Goal: Task Accomplishment & Management: Use online tool/utility

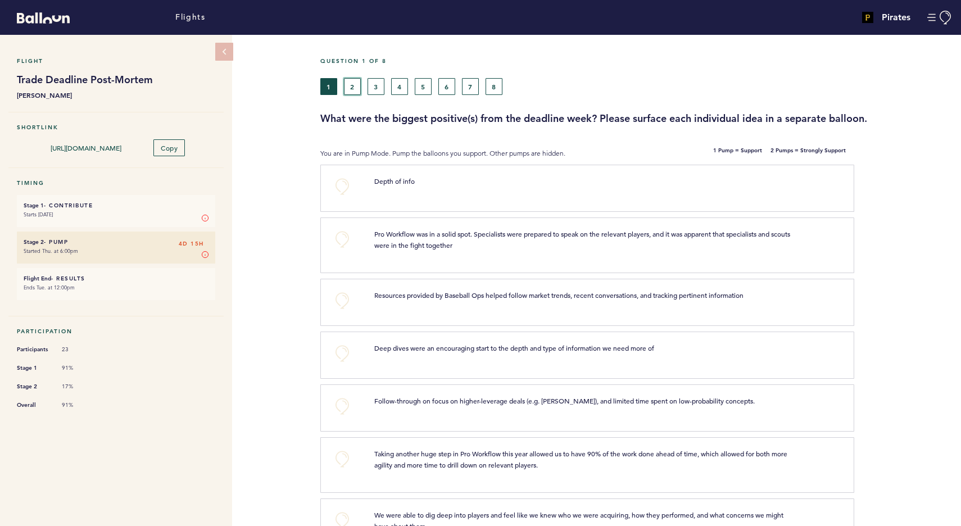
click at [352, 92] on button "2" at bounding box center [352, 86] width 17 height 17
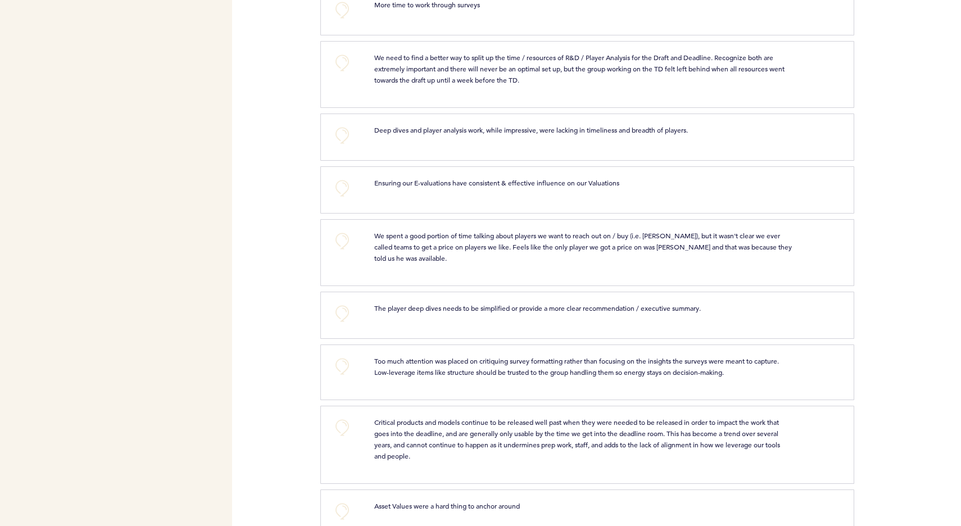
scroll to position [3361, 0]
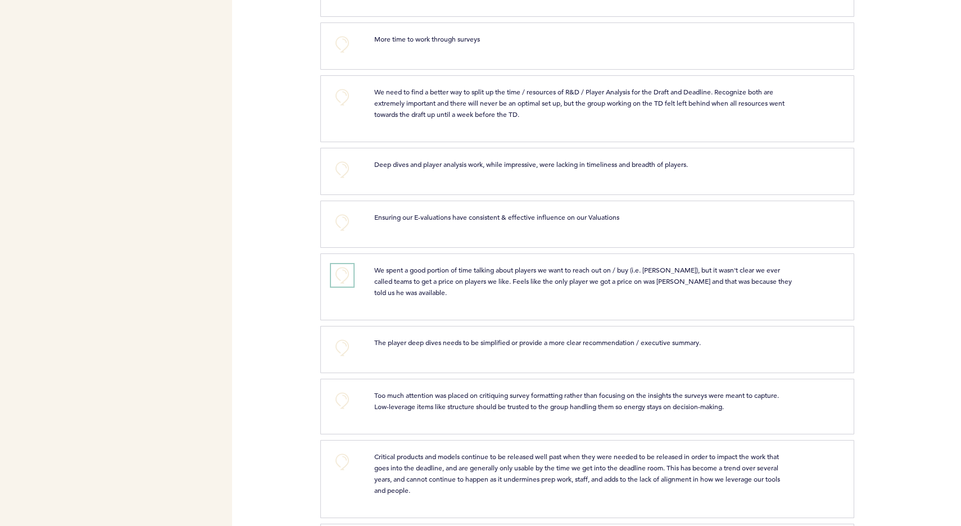
click at [344, 264] on button "+0" at bounding box center [342, 275] width 22 height 22
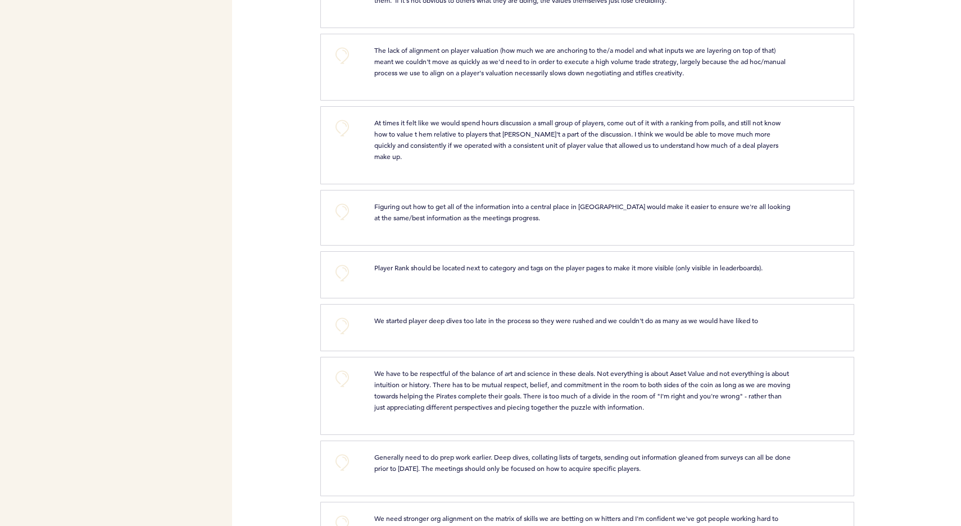
scroll to position [2768, 0]
click at [342, 126] on button "+0" at bounding box center [342, 127] width 22 height 22
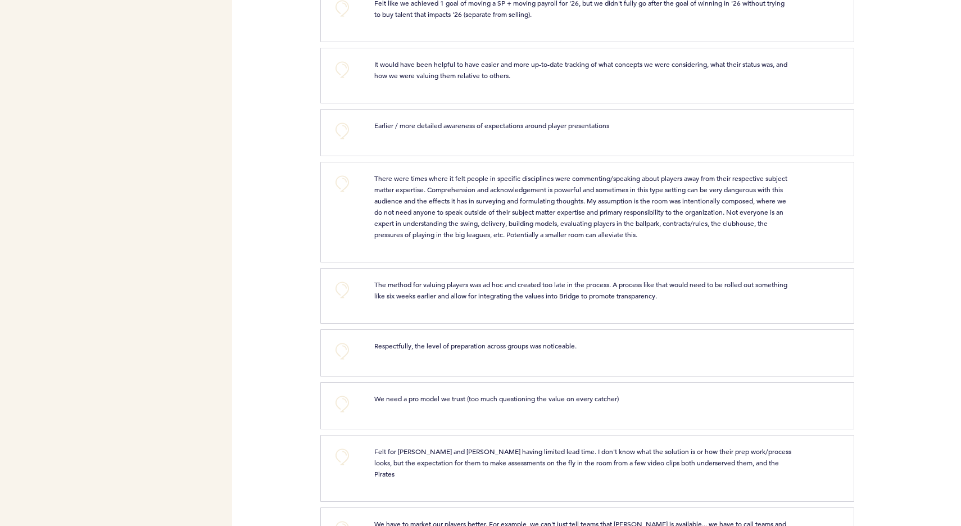
scroll to position [1464, 0]
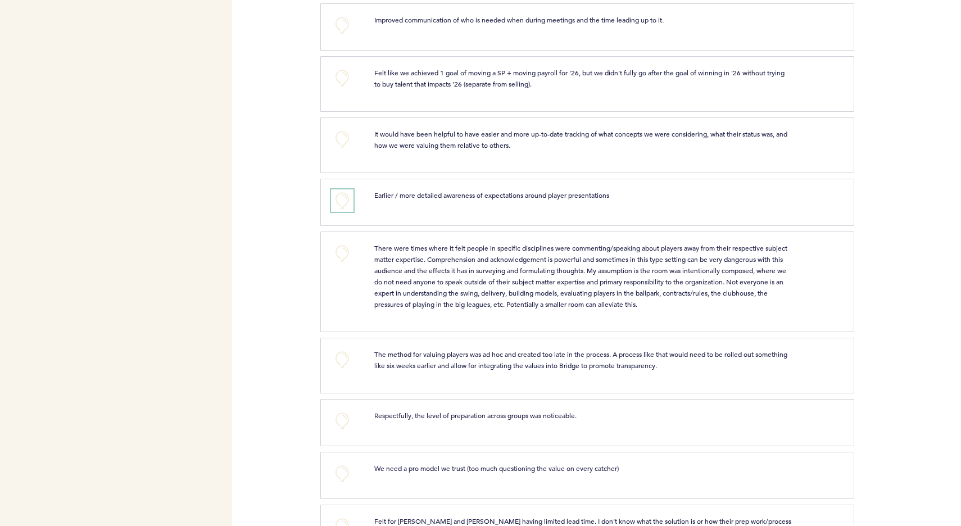
click at [335, 207] on button "+0" at bounding box center [342, 200] width 22 height 22
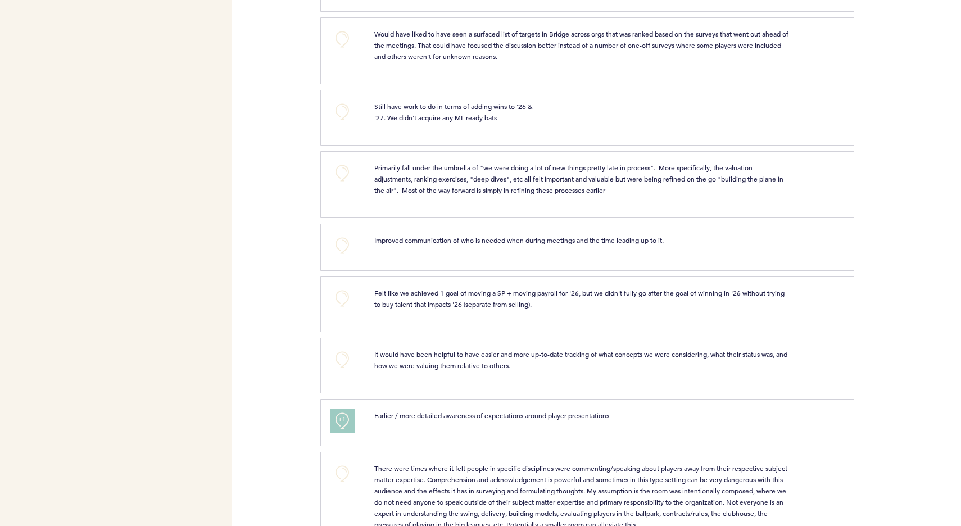
scroll to position [1242, 0]
click at [342, 259] on button "+0" at bounding box center [342, 248] width 22 height 22
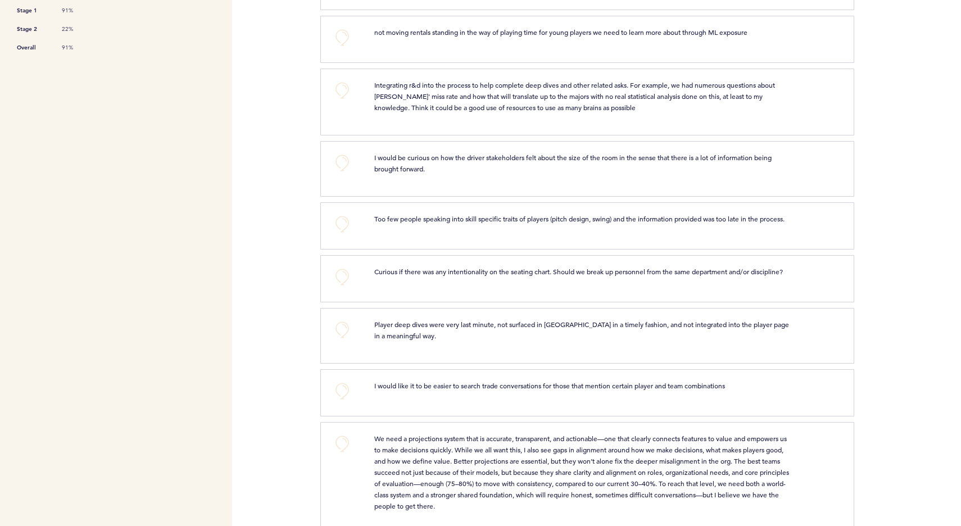
scroll to position [358, 0]
click at [347, 229] on button "+0" at bounding box center [342, 223] width 22 height 22
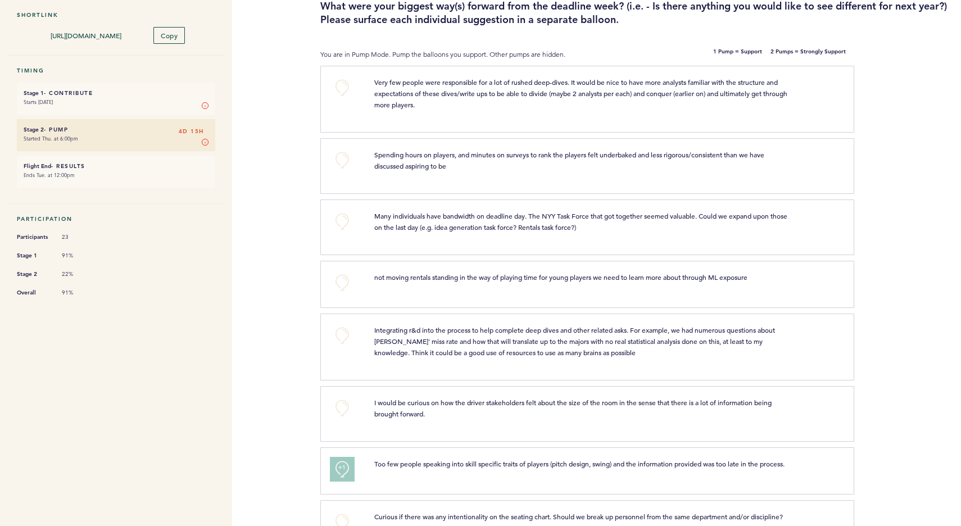
scroll to position [111, 0]
click at [347, 229] on button "+0" at bounding box center [342, 222] width 22 height 22
click at [348, 161] on button "+0" at bounding box center [342, 161] width 22 height 22
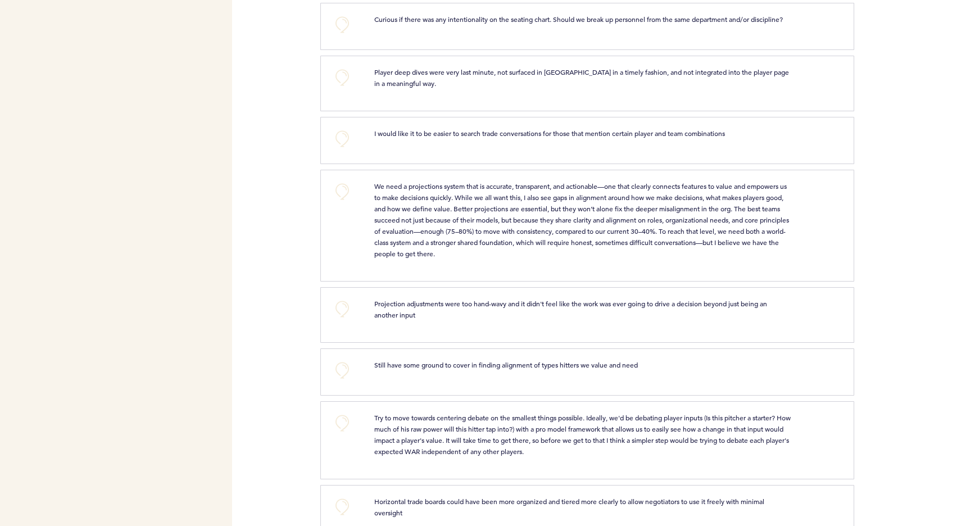
scroll to position [0, 0]
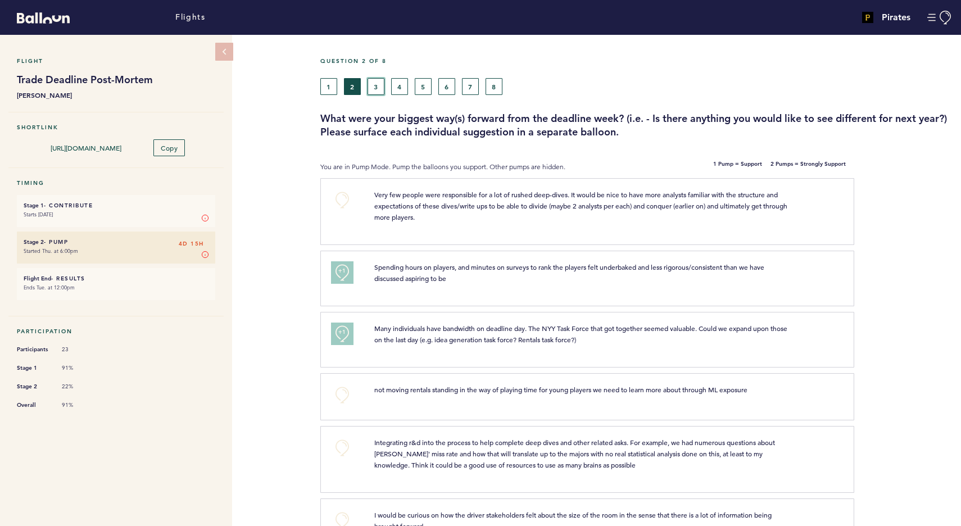
click at [375, 85] on button "3" at bounding box center [375, 86] width 17 height 17
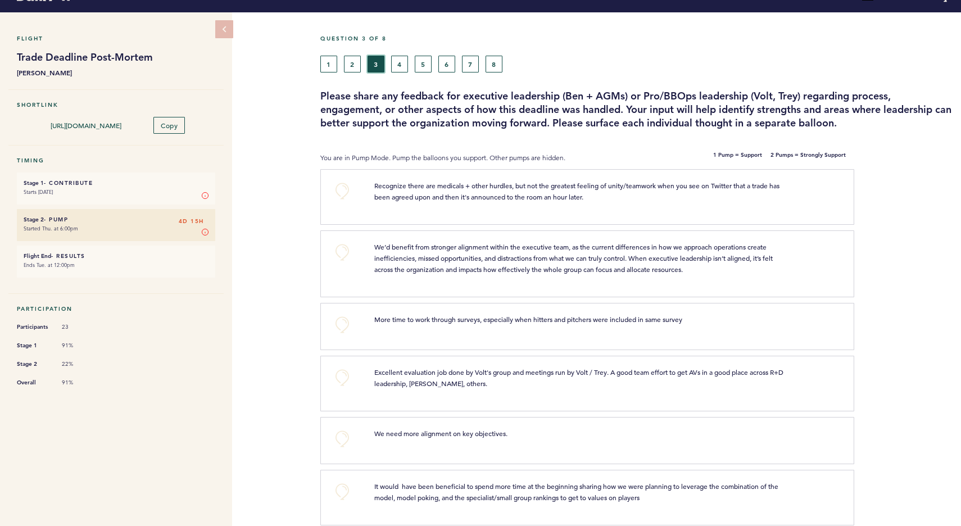
scroll to position [21, 0]
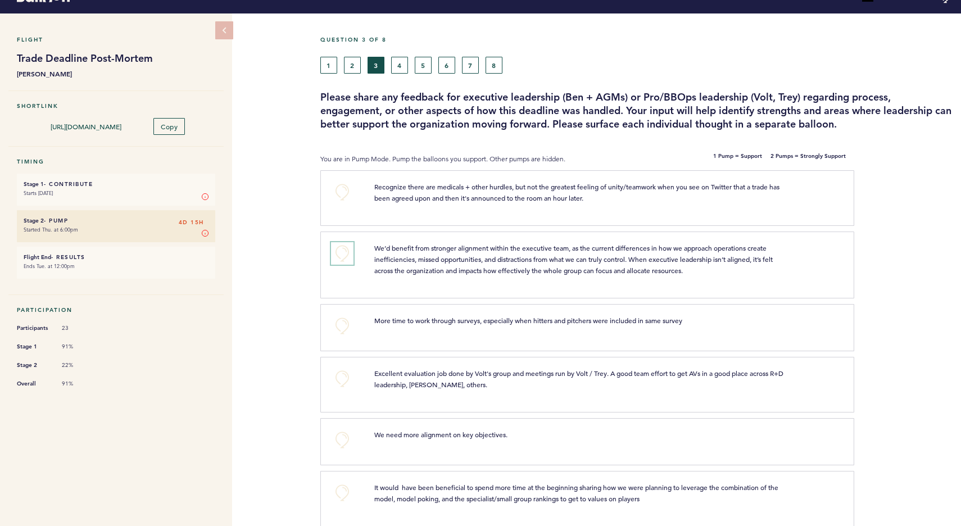
click at [338, 255] on button "+0" at bounding box center [342, 253] width 22 height 22
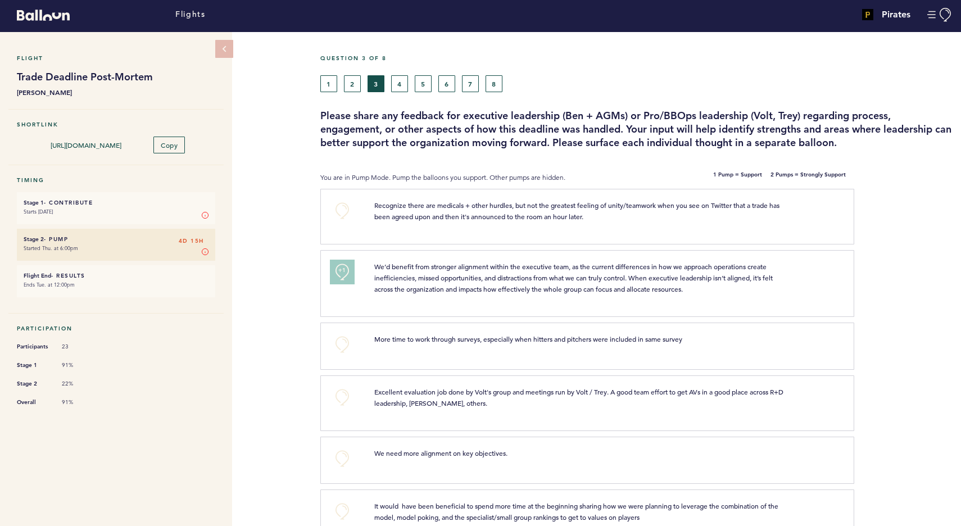
scroll to position [2, 0]
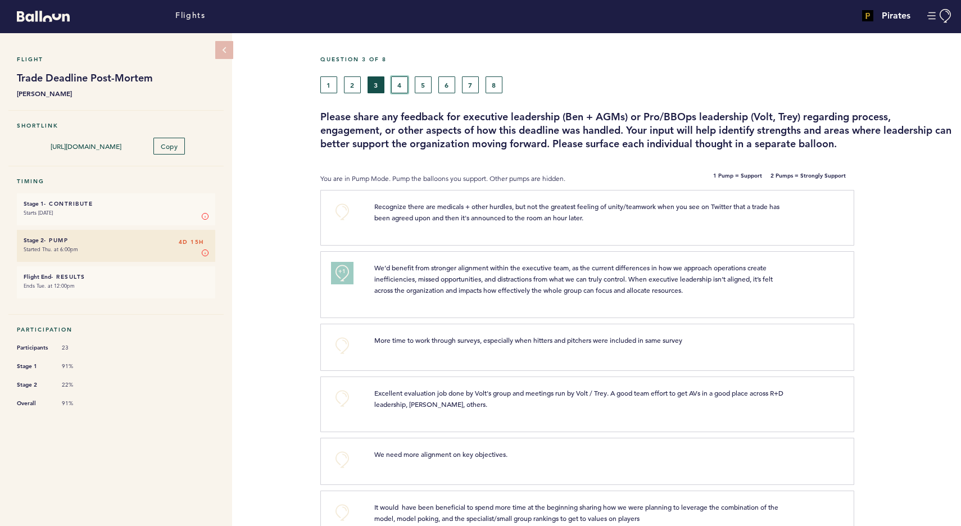
click at [405, 89] on button "4" at bounding box center [399, 84] width 17 height 17
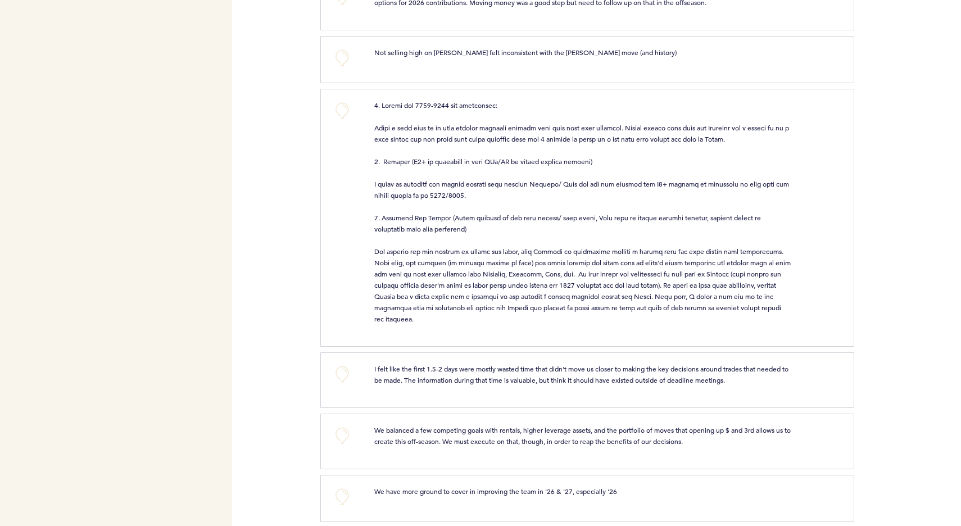
scroll to position [426, 0]
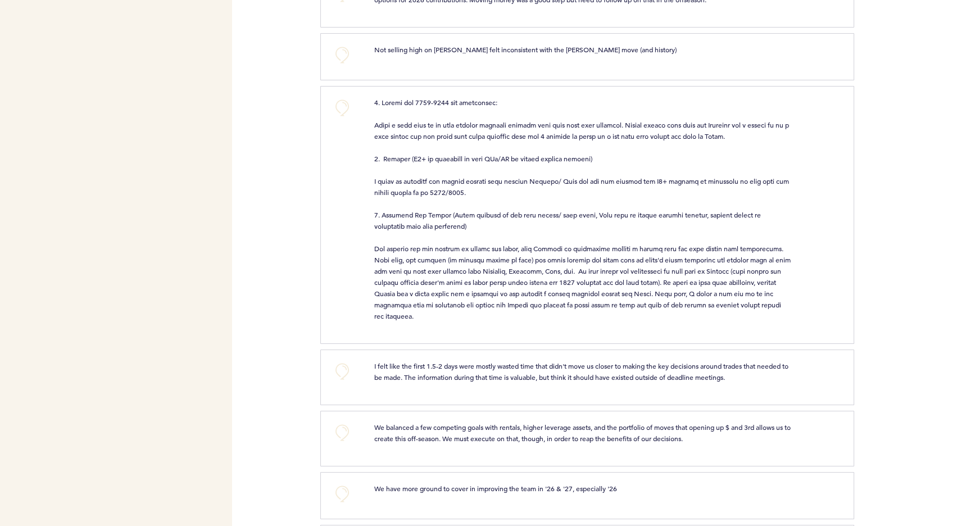
click at [442, 367] on p "I felt like the first 1.5-2 days were mostly wasted time that didn't move us cl…" at bounding box center [582, 371] width 417 height 22
click at [346, 369] on button "+0" at bounding box center [342, 371] width 22 height 22
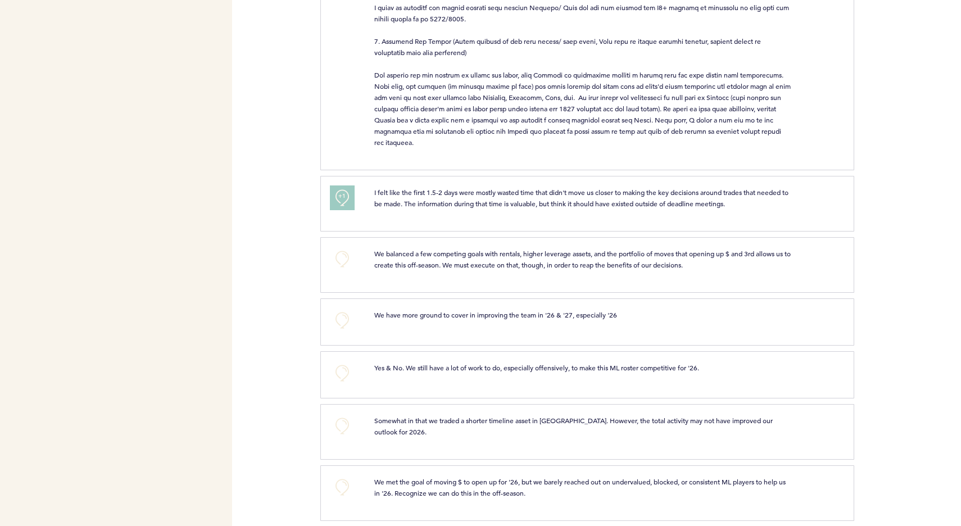
scroll to position [0, 0]
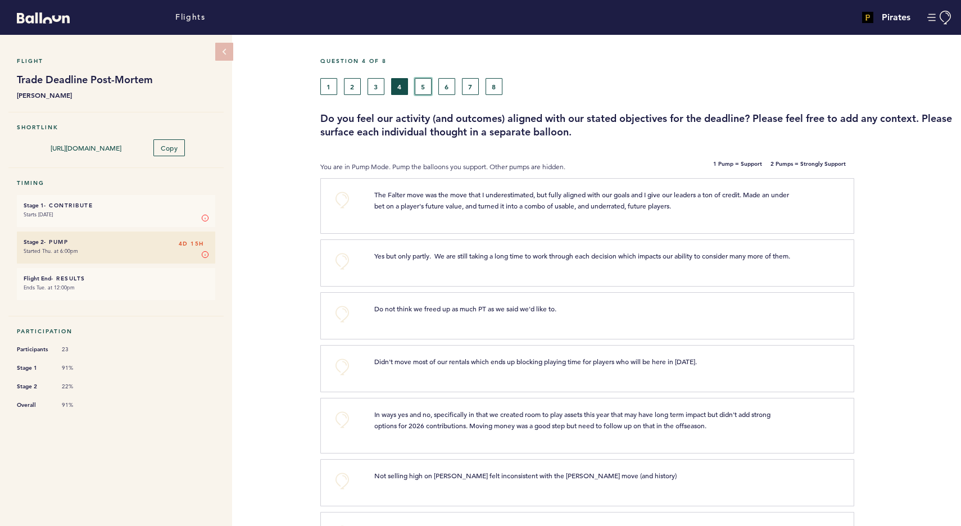
click at [419, 89] on button "5" at bounding box center [423, 86] width 17 height 17
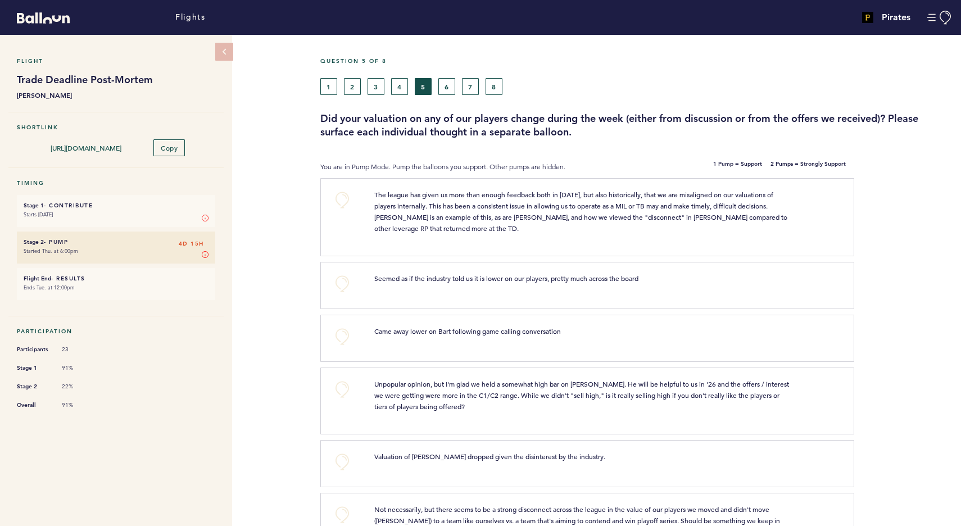
click at [480, 328] on span "Came away lower on Bart following game calling conversation" at bounding box center [467, 330] width 187 height 9
click at [337, 338] on button "+0" at bounding box center [342, 336] width 22 height 22
click at [442, 80] on button "6" at bounding box center [446, 86] width 17 height 17
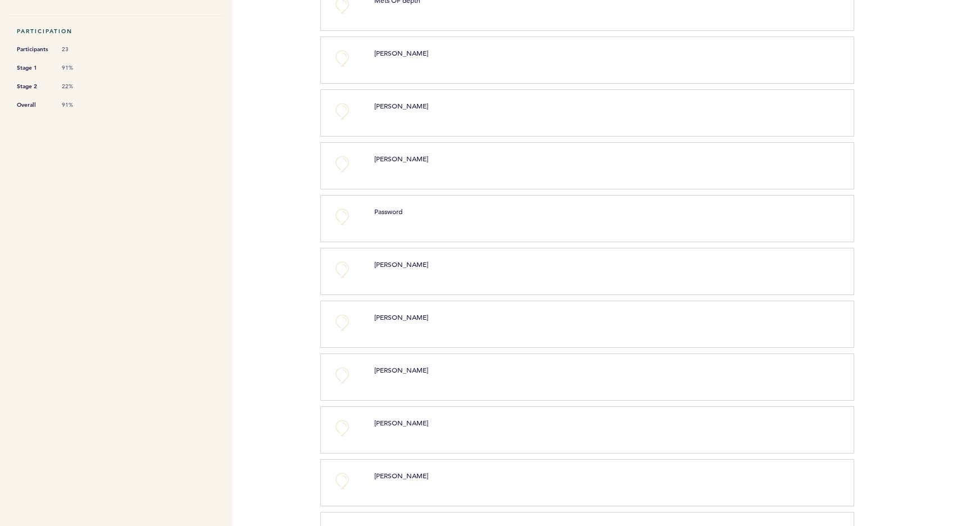
scroll to position [301, 0]
click at [480, 318] on p "[PERSON_NAME]" at bounding box center [582, 315] width 417 height 11
click at [344, 320] on button "+0" at bounding box center [342, 321] width 22 height 22
click at [338, 324] on button "+0" at bounding box center [342, 322] width 22 height 22
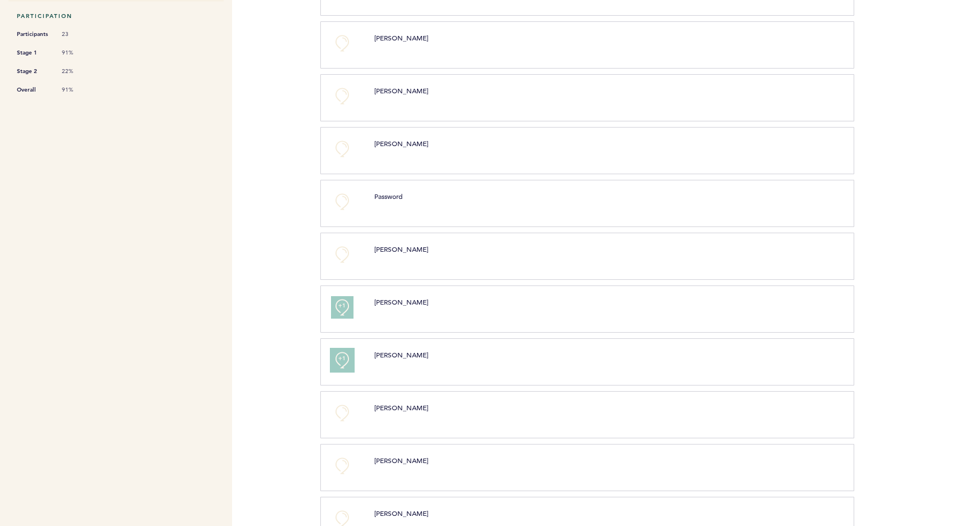
scroll to position [0, 0]
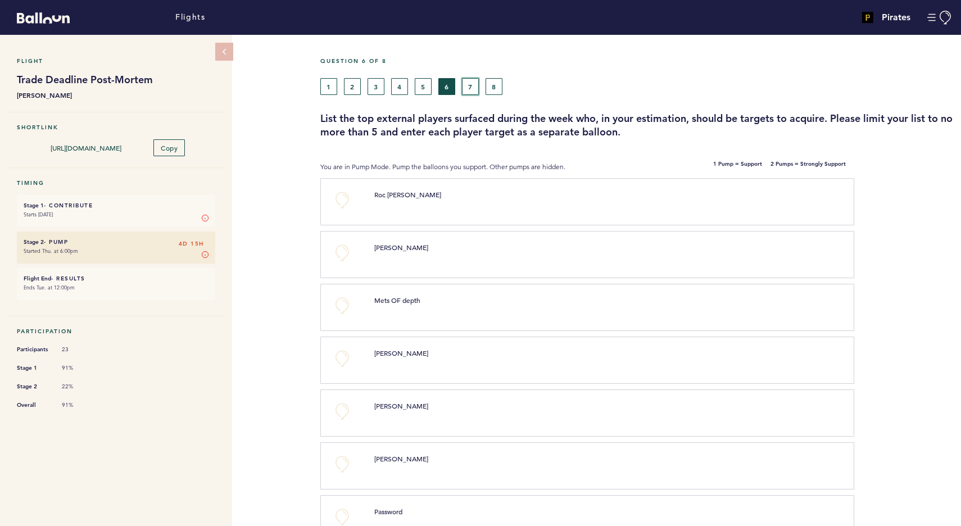
click at [474, 86] on button "7" at bounding box center [470, 86] width 17 height 17
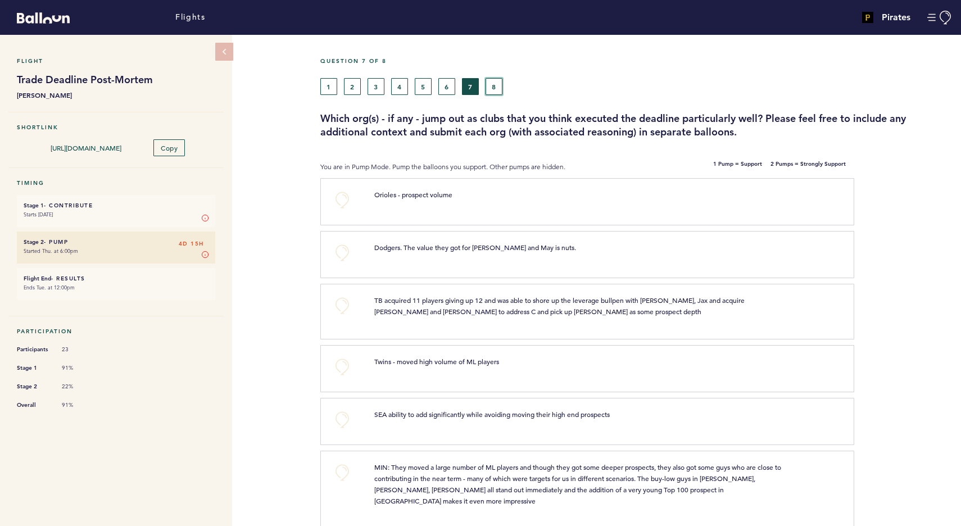
click at [480, 80] on button "8" at bounding box center [493, 86] width 17 height 17
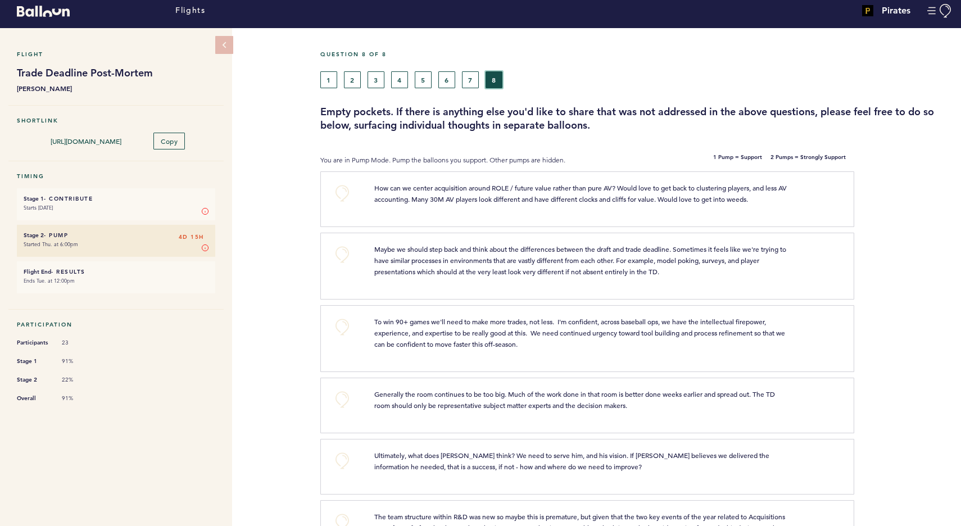
scroll to position [8, 0]
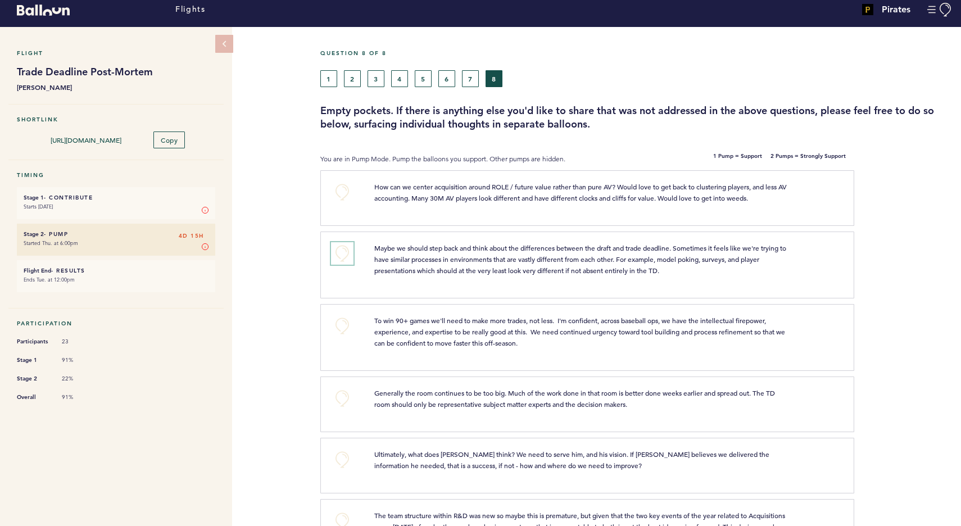
click at [341, 254] on button "+0" at bounding box center [342, 253] width 22 height 22
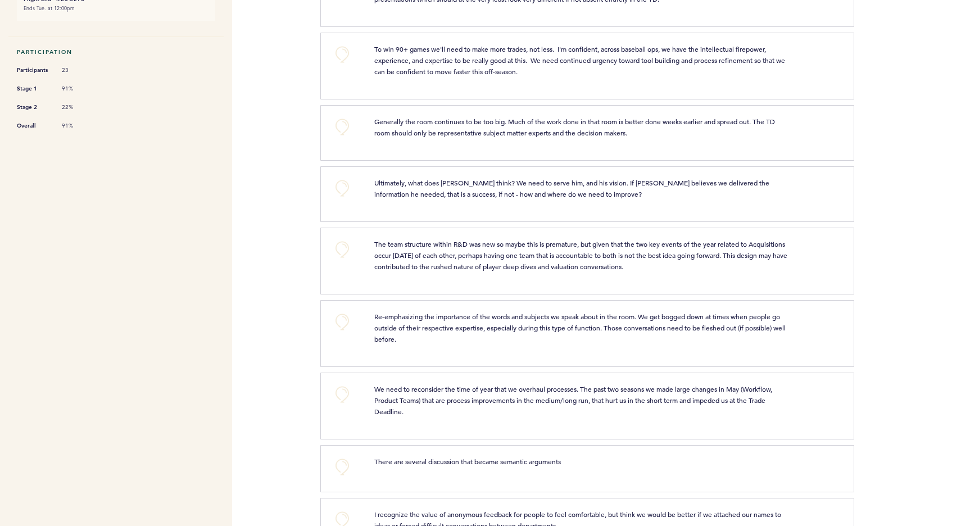
scroll to position [283, 0]
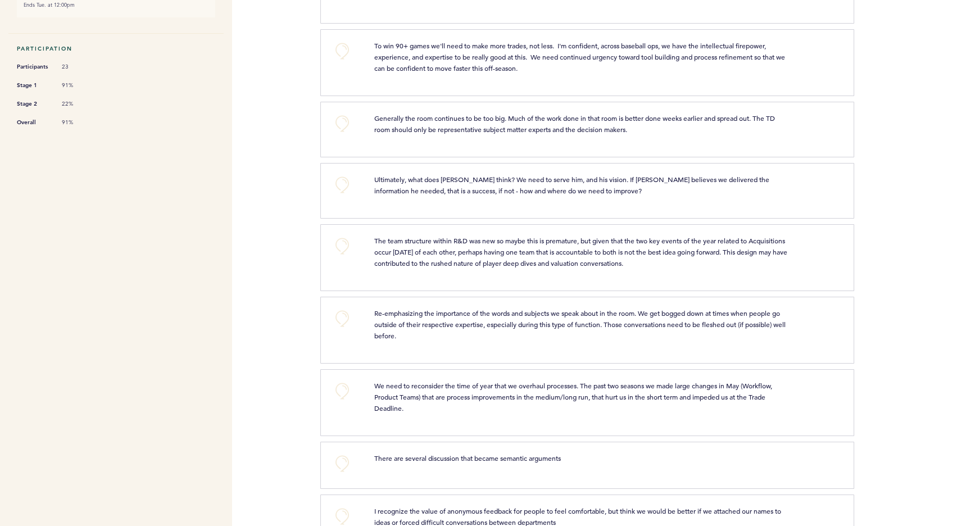
click at [480, 355] on div "+0 Re-emphasizing the importance of the words and subjects we speak about in th…" at bounding box center [587, 330] width 534 height 67
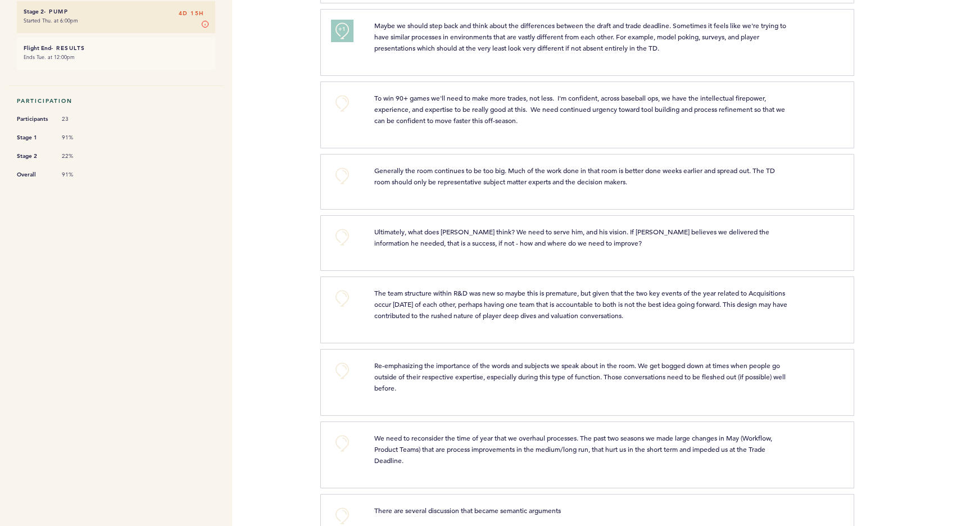
scroll to position [0, 0]
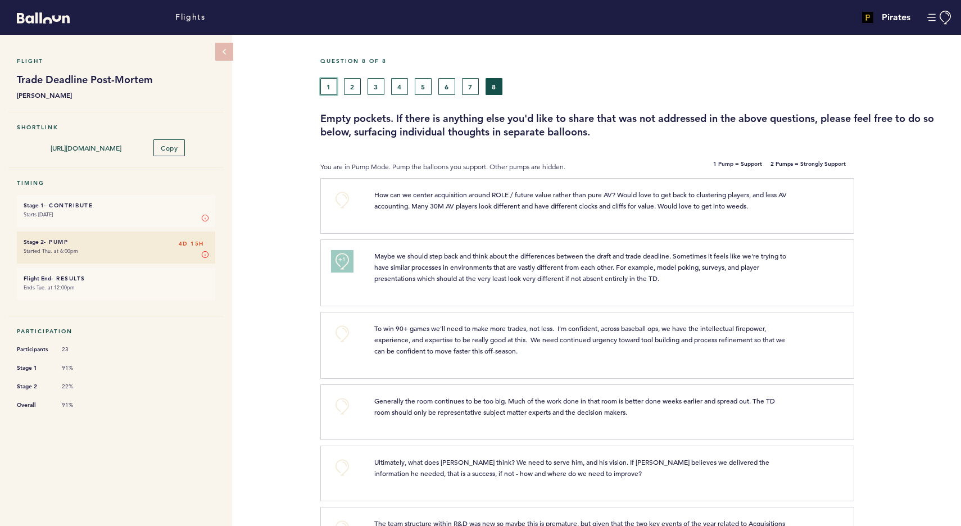
click at [332, 88] on button "1" at bounding box center [328, 86] width 17 height 17
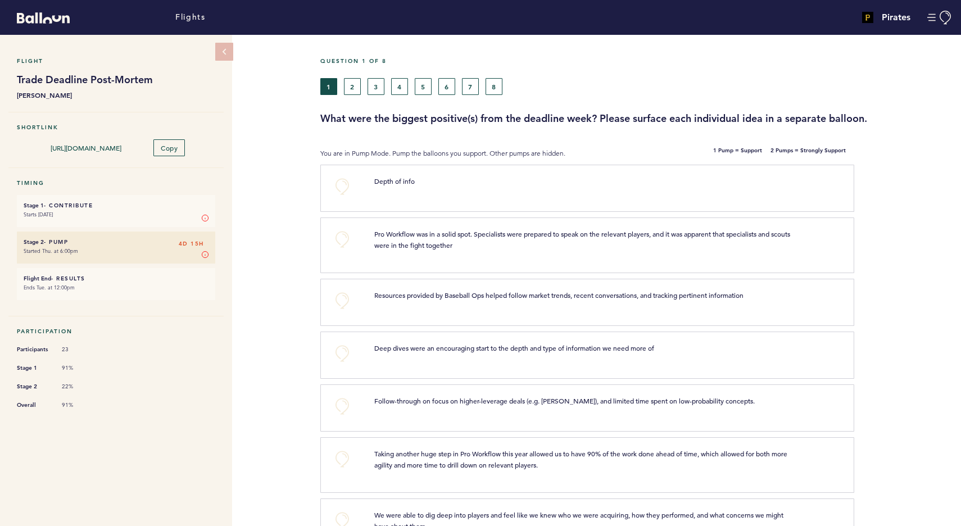
click at [480, 347] on span "Deep dives were an encouraging start to the depth and type of information we ne…" at bounding box center [514, 347] width 280 height 9
click at [343, 355] on button "+0" at bounding box center [342, 353] width 22 height 22
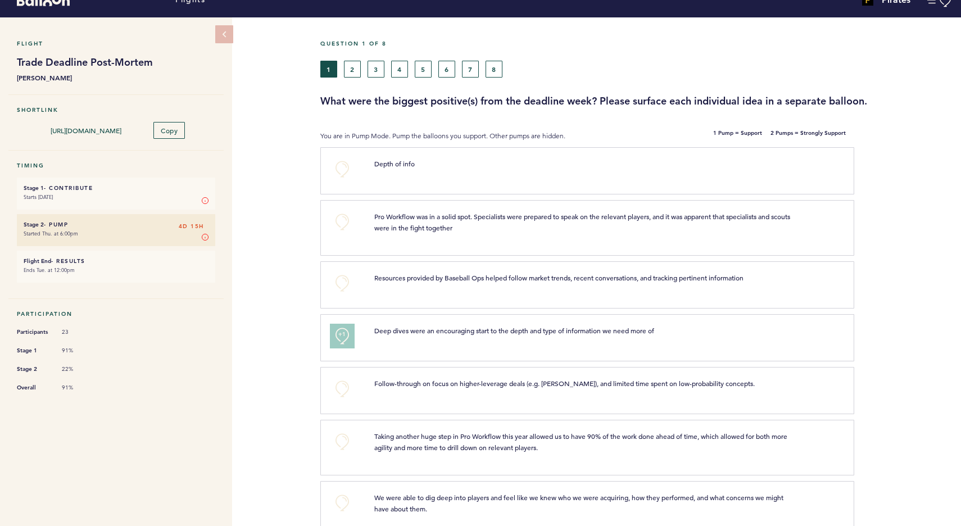
scroll to position [20, 0]
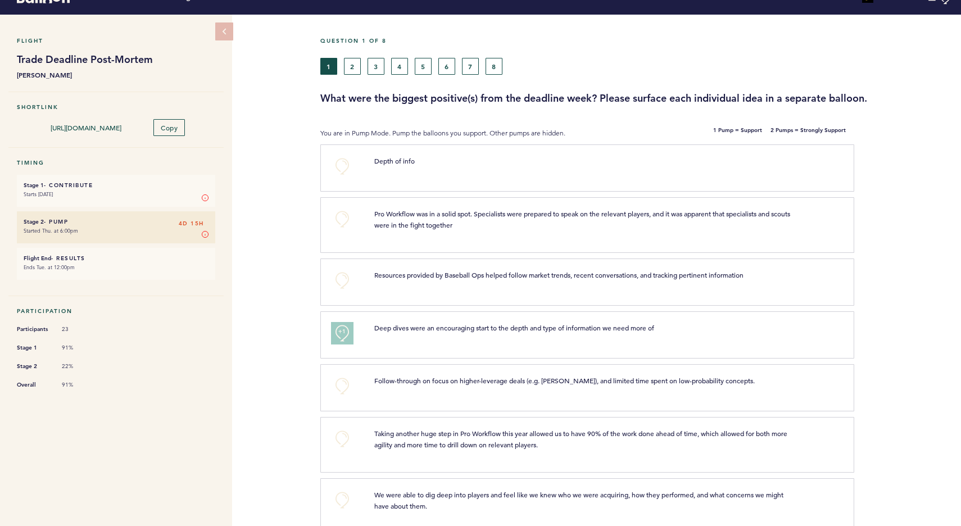
click at [480, 349] on div at bounding box center [907, 339] width 107 height 50
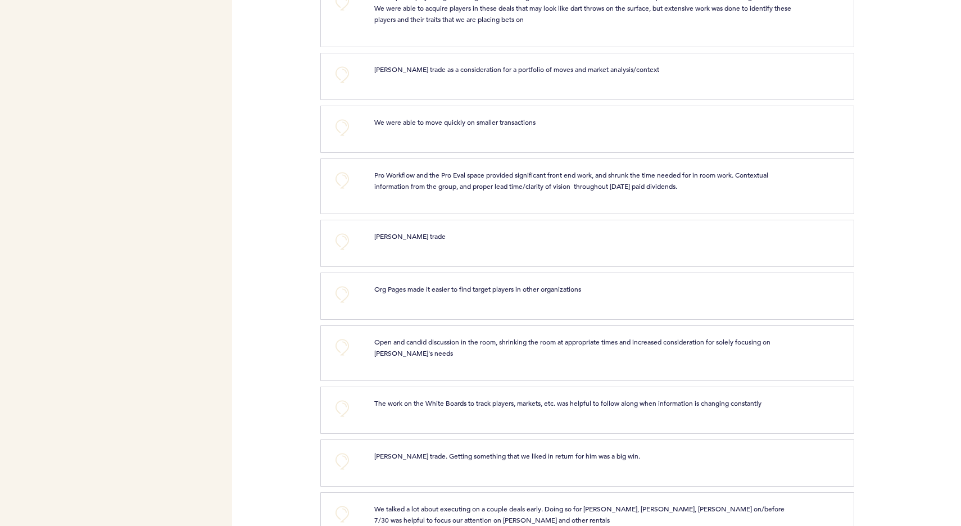
scroll to position [1634, 0]
click at [339, 299] on button "+0" at bounding box center [342, 294] width 22 height 22
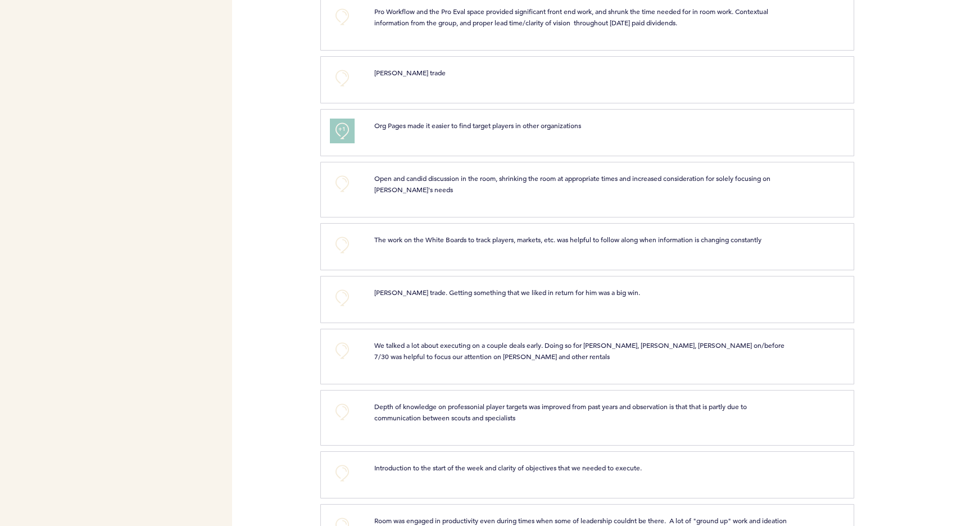
scroll to position [1795, 0]
click at [480, 372] on div "We talked a lot about executing on a couple deals early. Doing so for [PERSON_N…" at bounding box center [603, 356] width 474 height 31
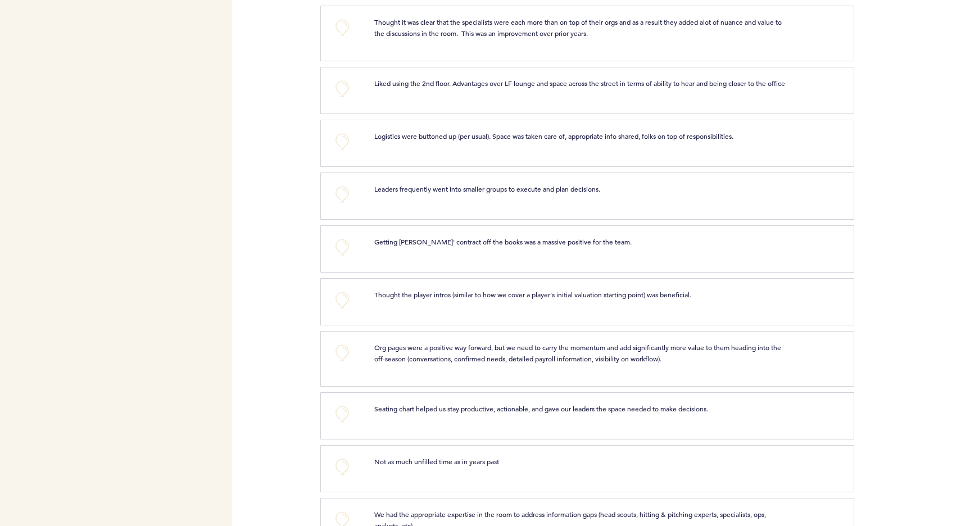
scroll to position [0, 0]
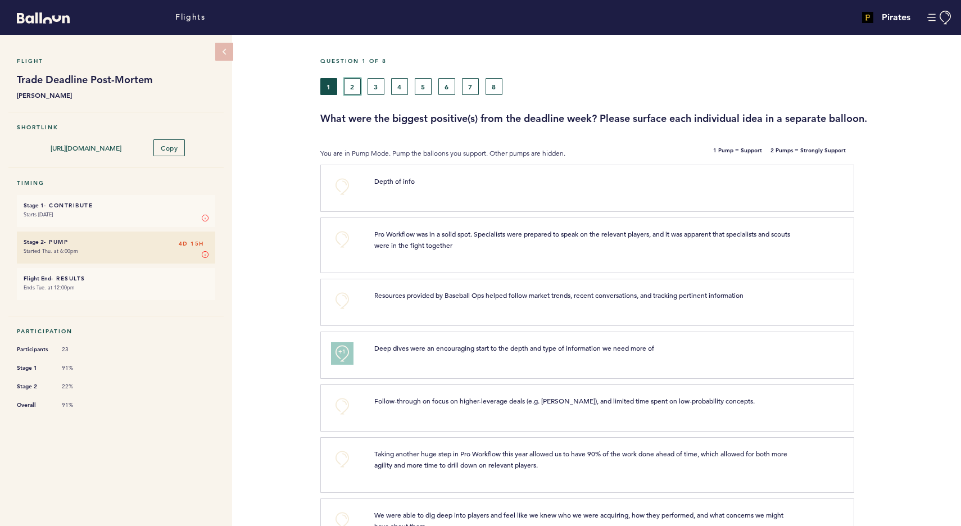
click at [348, 82] on button "2" at bounding box center [352, 86] width 17 height 17
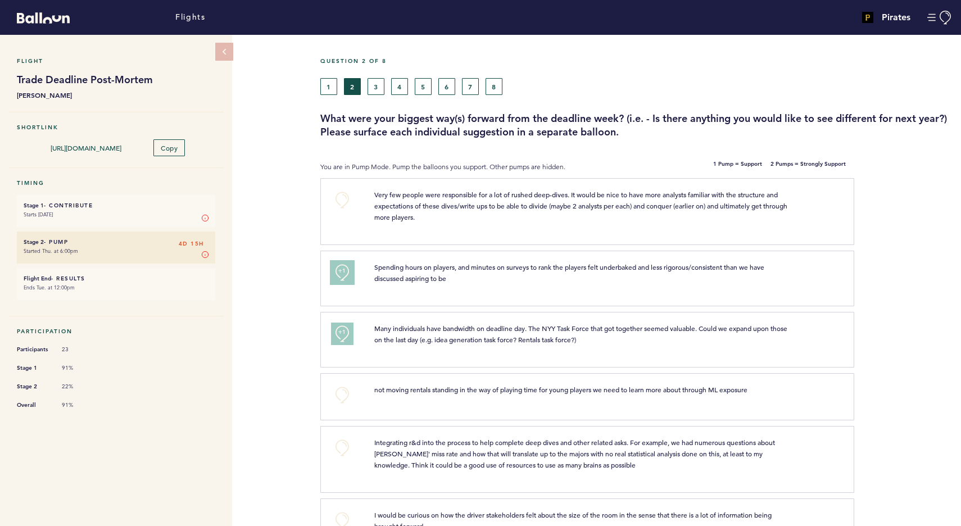
click at [336, 269] on button "+1" at bounding box center [342, 272] width 22 height 22
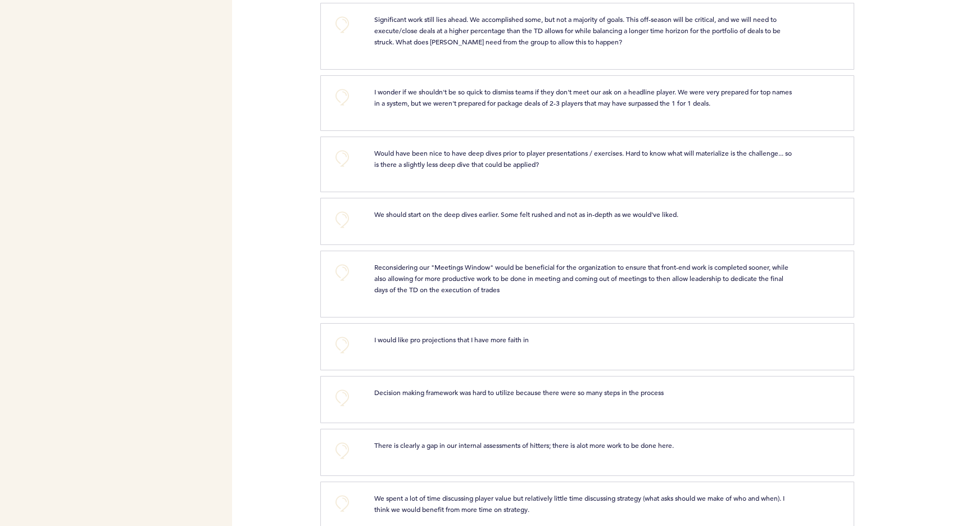
scroll to position [2193, 0]
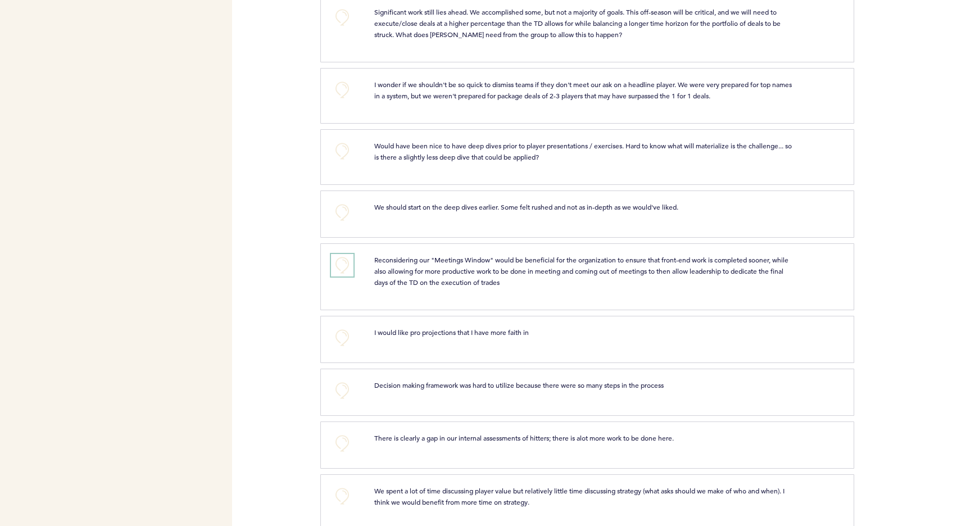
click at [347, 262] on button "+0" at bounding box center [342, 265] width 22 height 22
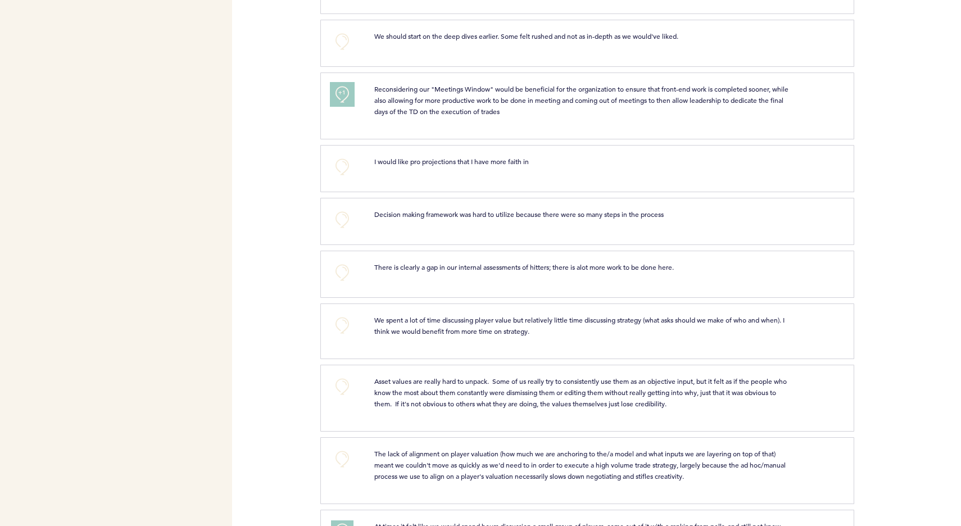
scroll to position [2370, 0]
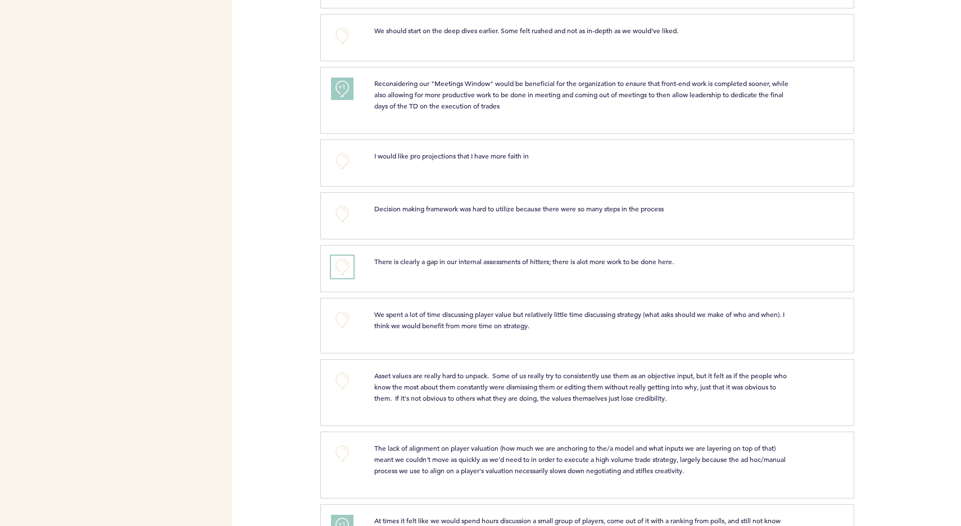
click at [341, 266] on button "+0" at bounding box center [342, 267] width 22 height 22
click at [338, 265] on span "+1" at bounding box center [342, 265] width 8 height 11
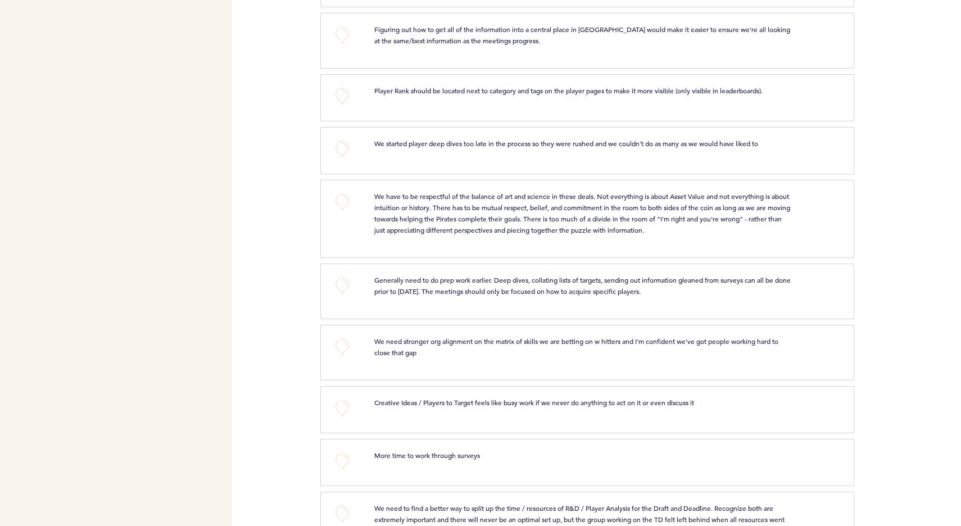
scroll to position [2945, 0]
click at [345, 339] on button "+0" at bounding box center [342, 346] width 22 height 22
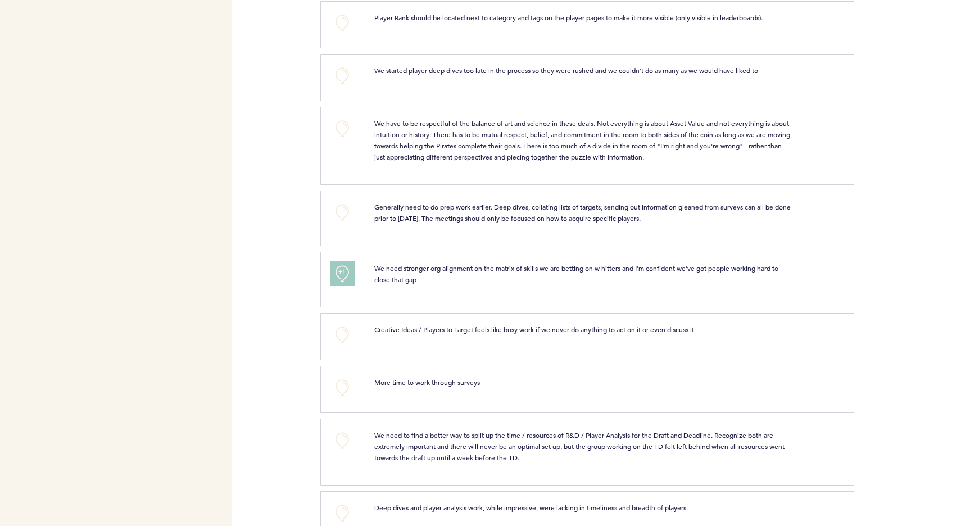
scroll to position [3020, 0]
click at [339, 321] on button "+0" at bounding box center [342, 332] width 22 height 22
click at [343, 325] on span "+1" at bounding box center [342, 330] width 8 height 11
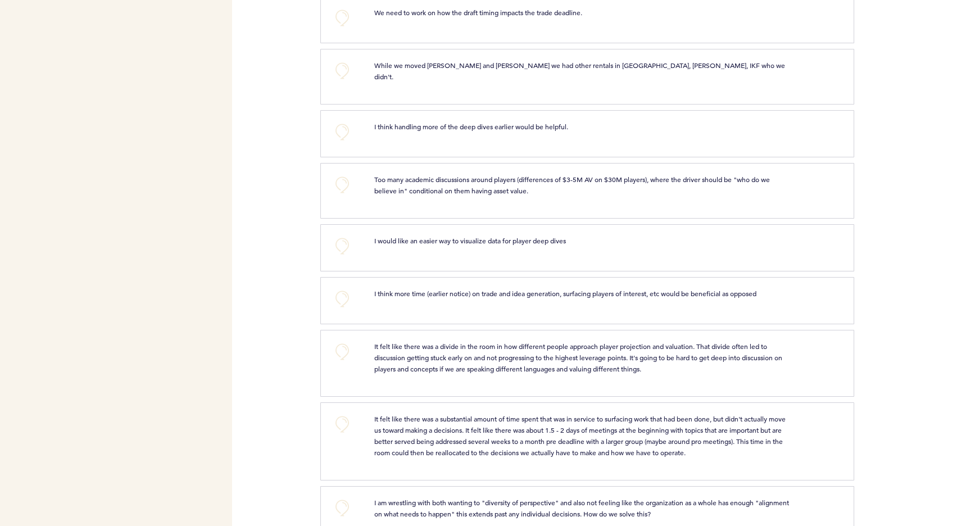
scroll to position [4148, 0]
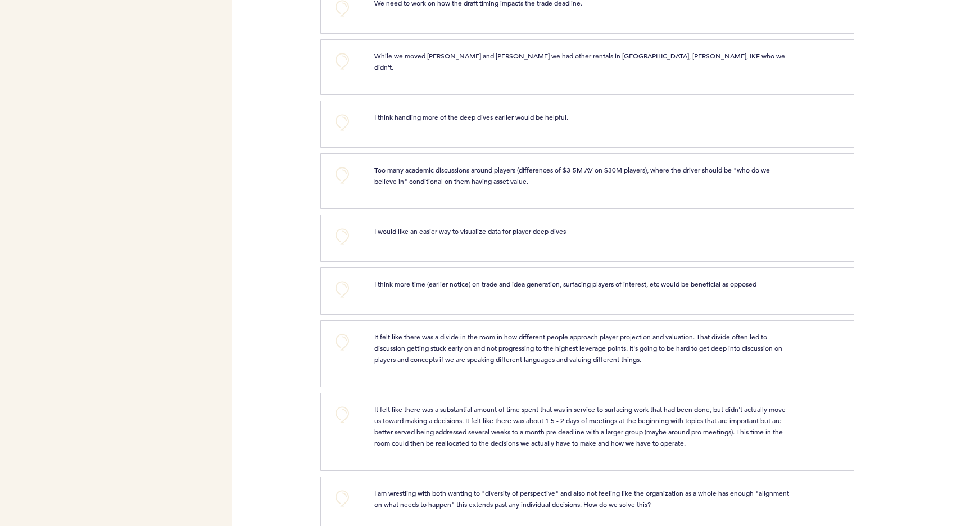
click at [480, 403] on p "It felt like there was a substantial amount of time spent that was in service t…" at bounding box center [582, 425] width 417 height 45
click at [343, 403] on button "+0" at bounding box center [342, 414] width 22 height 22
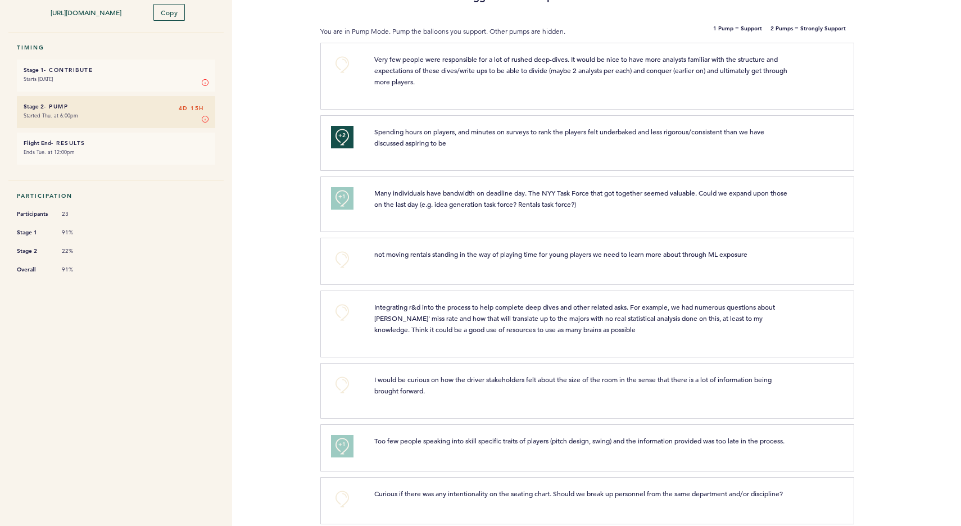
scroll to position [0, 0]
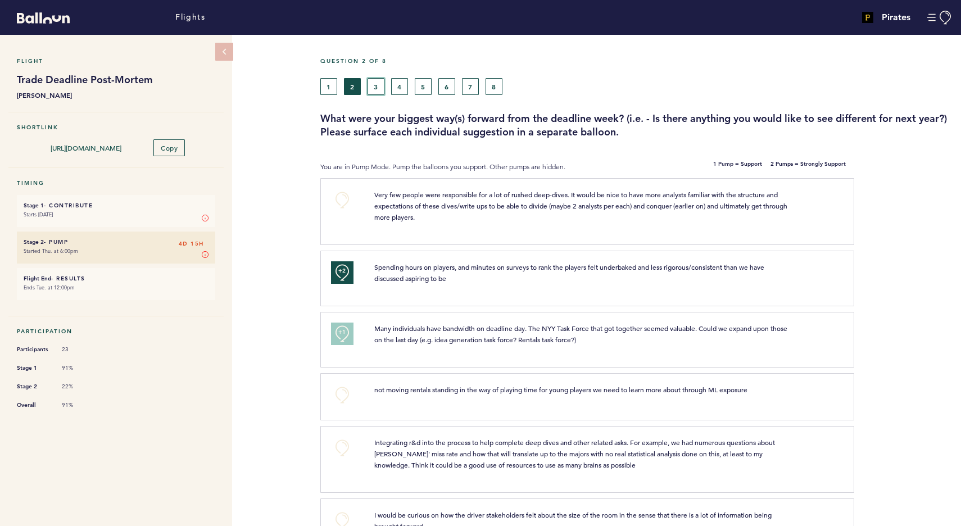
click at [379, 82] on button "3" at bounding box center [375, 86] width 17 height 17
